Goal: Task Accomplishment & Management: Use online tool/utility

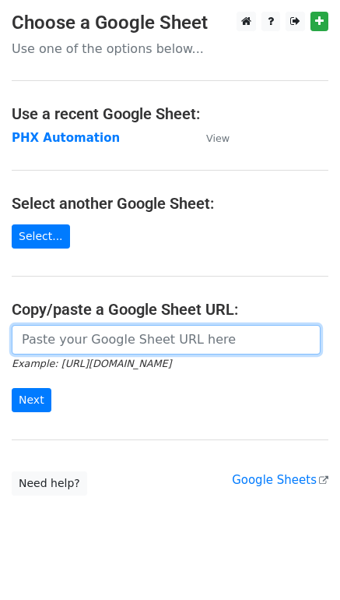
click at [48, 344] on input "url" at bounding box center [166, 340] width 309 height 30
paste input "https://docs.google.com/spreadsheets/d/1i4_XZcK9b-rtdYqenmdlJo-WHYYhotDoBleDvdL…"
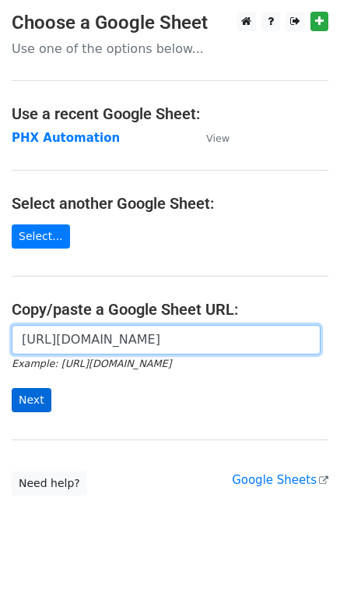
type input "https://docs.google.com/spreadsheets/d/1i4_XZcK9b-rtdYqenmdlJo-WHYYhotDoBleDvdL…"
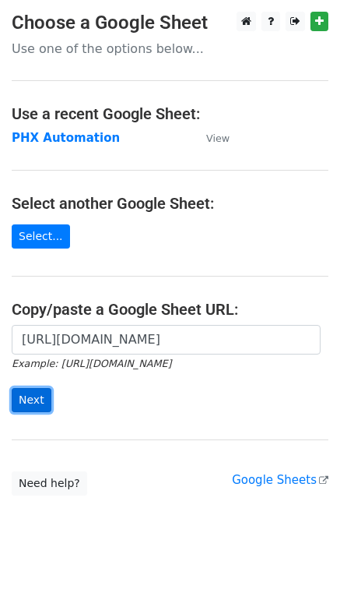
scroll to position [0, 0]
click at [37, 394] on input "Next" at bounding box center [32, 400] width 40 height 24
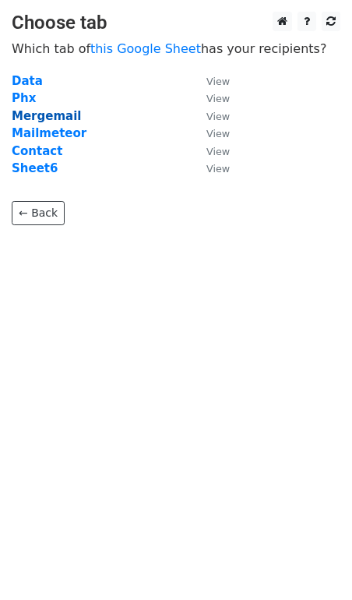
click at [56, 122] on strong "Mergemail" at bounding box center [46, 116] width 69 height 14
click at [62, 115] on strong "Mergemail" at bounding box center [46, 116] width 69 height 14
